Goal: Task Accomplishment & Management: Manage account settings

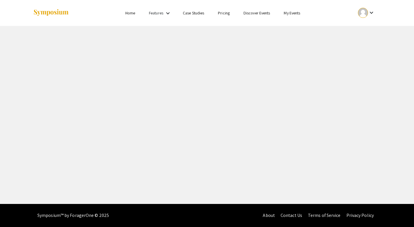
click at [370, 9] on div "keyboard_arrow_down" at bounding box center [367, 12] width 20 height 13
click at [371, 10] on div at bounding box center [207, 113] width 414 height 227
click at [372, 13] on mat-icon "keyboard_arrow_down" at bounding box center [371, 12] width 7 height 7
click at [372, 43] on button "My Submissions" at bounding box center [369, 42] width 35 height 14
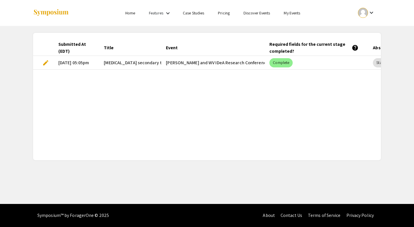
click at [347, 93] on div "Submitted At (EDT) Title Event Required fields for the current stage completed?…" at bounding box center [207, 96] width 348 height 113
click at [369, 12] on mat-icon "keyboard_arrow_down" at bounding box center [371, 12] width 7 height 7
click at [371, 30] on button "My Account" at bounding box center [369, 29] width 35 height 14
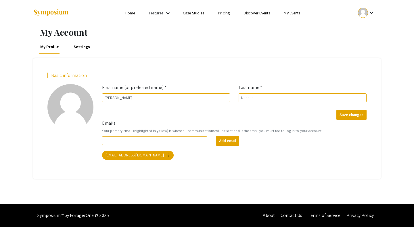
click at [400, 62] on div "My Account My Profile Settings Basic information add_a_photo Click to update pr…" at bounding box center [207, 115] width 414 height 178
click at [370, 10] on mat-icon "keyboard_arrow_down" at bounding box center [371, 12] width 7 height 7
click at [371, 45] on button "My Submissions" at bounding box center [369, 42] width 35 height 14
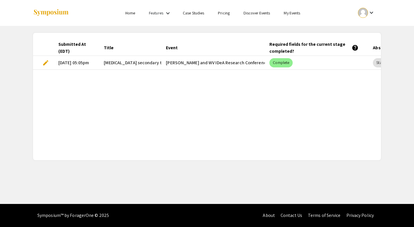
click at [162, 13] on link "Features" at bounding box center [156, 12] width 14 height 5
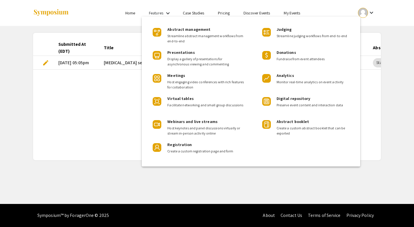
click at [88, 134] on div at bounding box center [207, 113] width 414 height 227
